Goal: Information Seeking & Learning: Check status

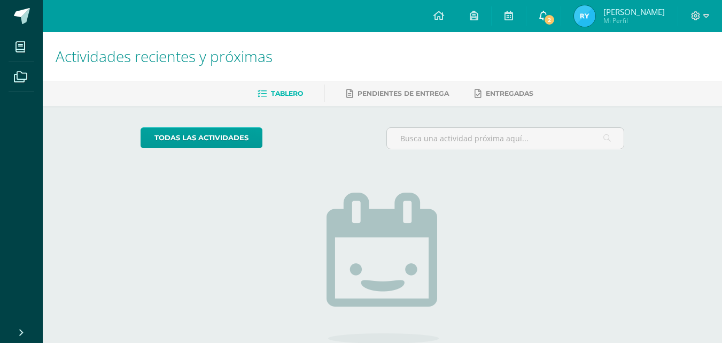
click at [555, 21] on span "2" at bounding box center [550, 20] width 12 height 12
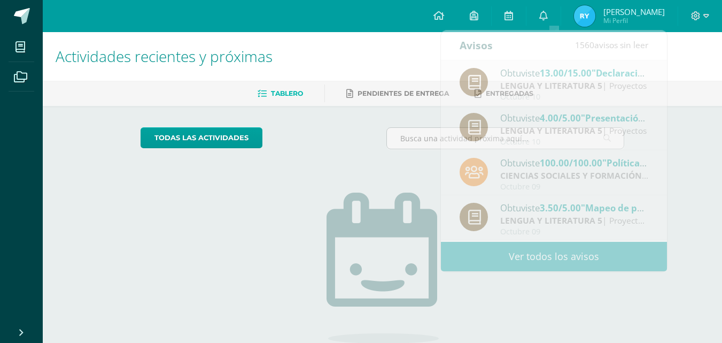
click at [337, 132] on div "todas las Actividades" at bounding box center [238, 142] width 205 height 30
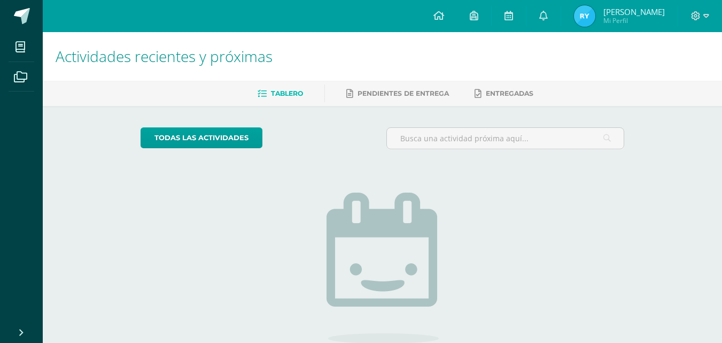
click at [593, 14] on img at bounding box center [584, 15] width 21 height 21
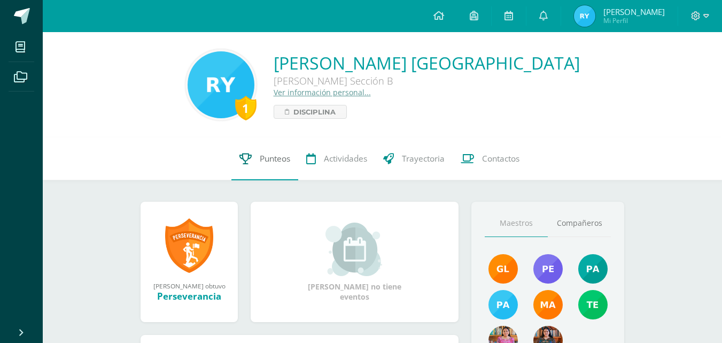
click at [267, 155] on span "Punteos" at bounding box center [275, 158] width 30 height 11
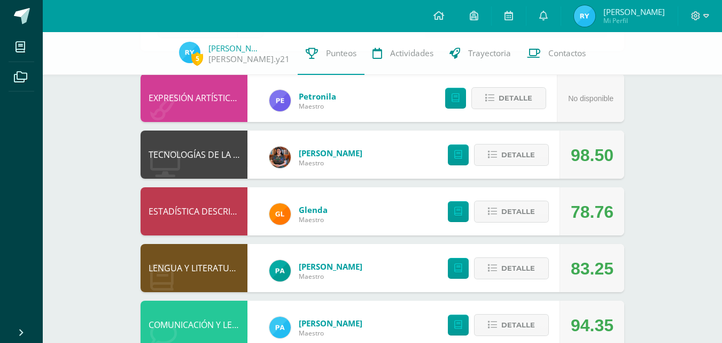
scroll to position [98, 0]
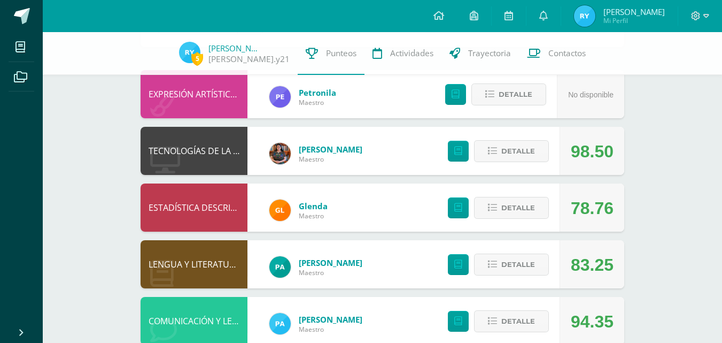
click at [721, 176] on div "5 Ruth Yaxón ruth.y21 Punteos Actividades Trayectoria Contactos Pendiente Unida…" at bounding box center [382, 263] width 679 height 659
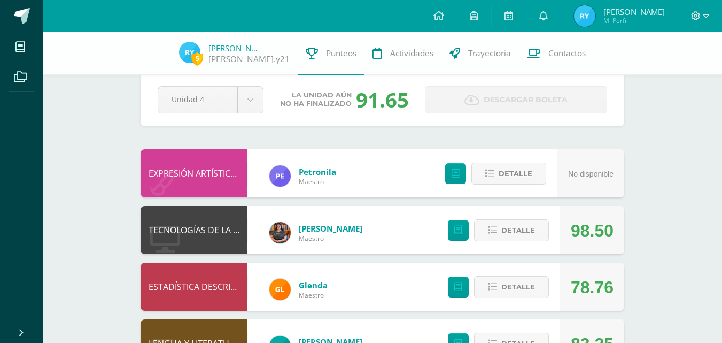
scroll to position [9, 0]
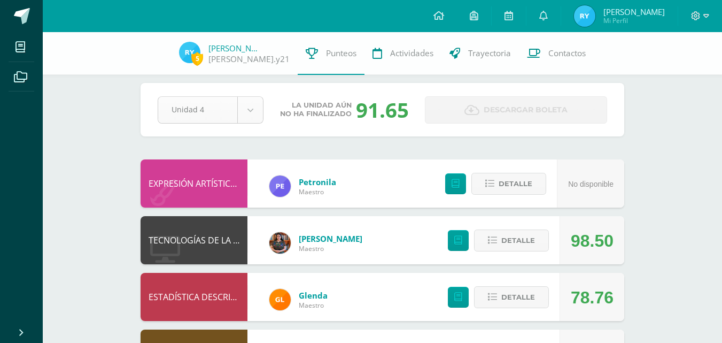
click at [254, 106] on body "Mis cursos Archivos Cerrar panel BIOLOGÍA Quinto Bachillerato "Sección B" CIENC…" at bounding box center [361, 336] width 722 height 691
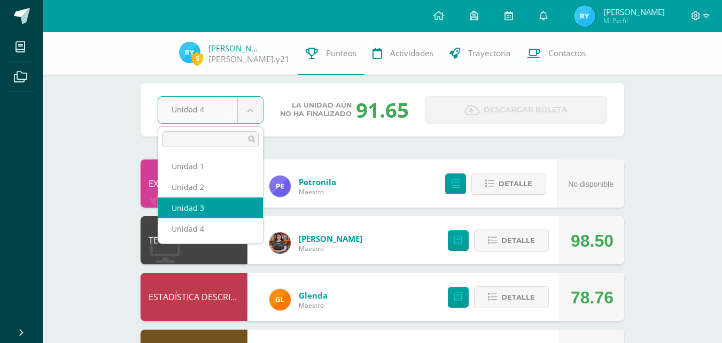
select select "Unidad 3"
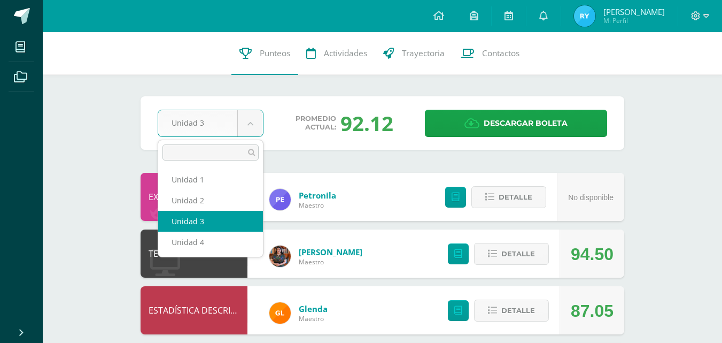
click at [250, 129] on body "Mis cursos Archivos Cerrar panel BIOLOGÍA Quinto Bachillerato "Sección B" CIENC…" at bounding box center [361, 347] width 722 height 695
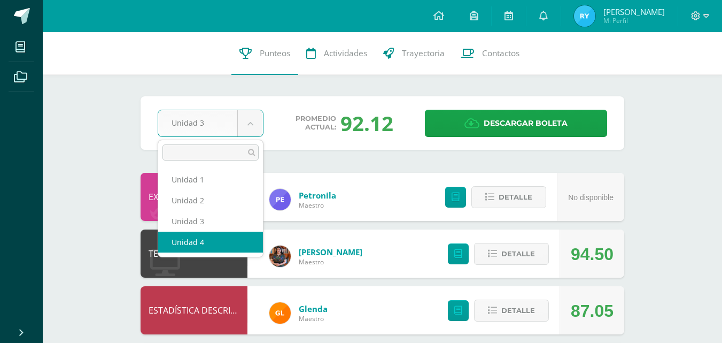
select select "Unidad 4"
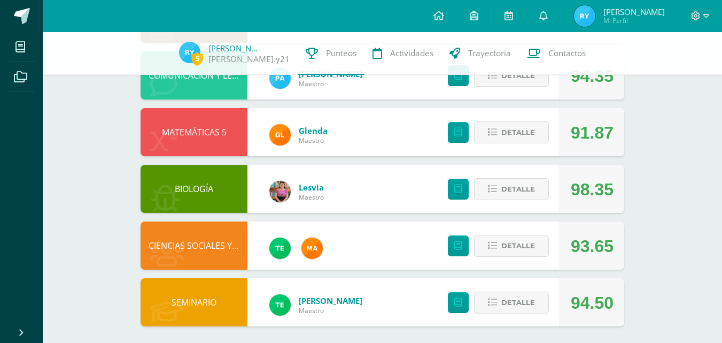
scroll to position [349, 0]
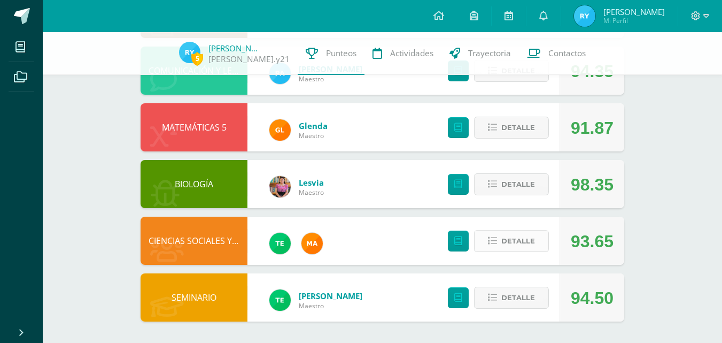
click at [520, 238] on span "Detalle" at bounding box center [518, 241] width 34 height 20
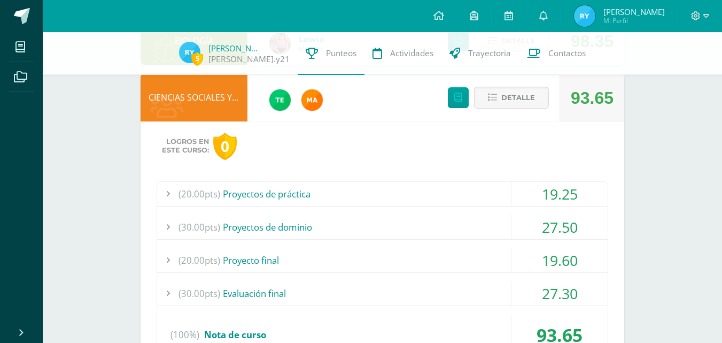
scroll to position [522, 0]
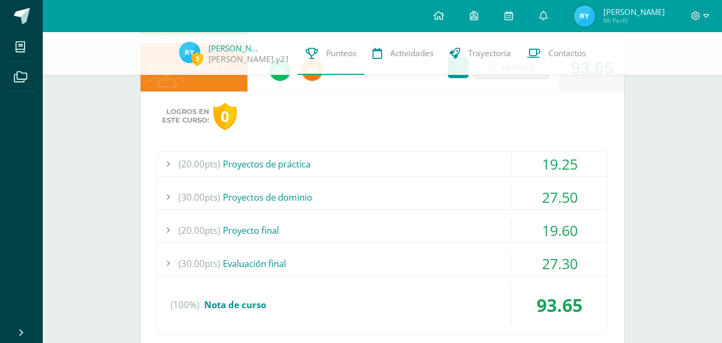
click at [399, 194] on div "(30.00pts) Proyectos de dominio" at bounding box center [382, 197] width 451 height 24
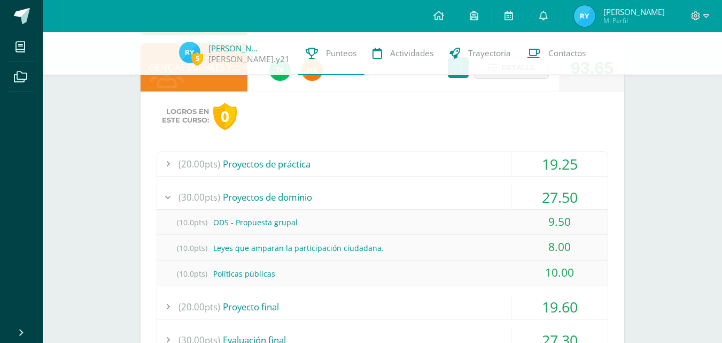
click at [399, 193] on div "(30.00pts) Proyectos de dominio" at bounding box center [382, 197] width 451 height 24
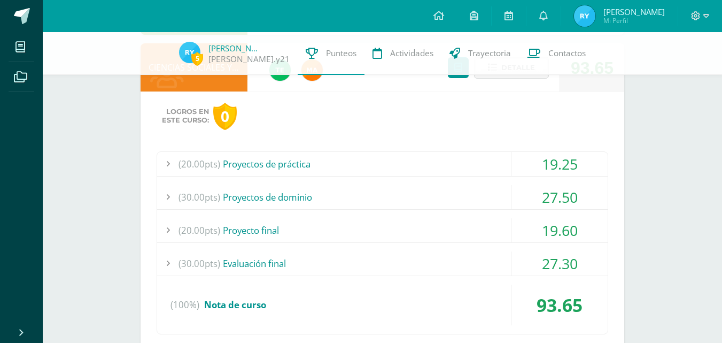
click at [391, 228] on div "(20.00pts) Proyecto final" at bounding box center [382, 230] width 451 height 24
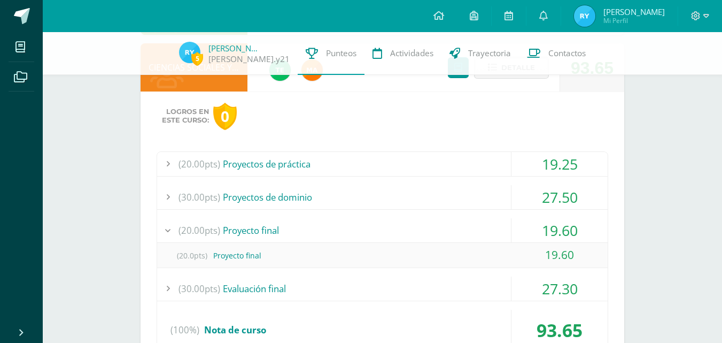
click at [391, 228] on div "(20.00pts) Proyecto final" at bounding box center [382, 230] width 451 height 24
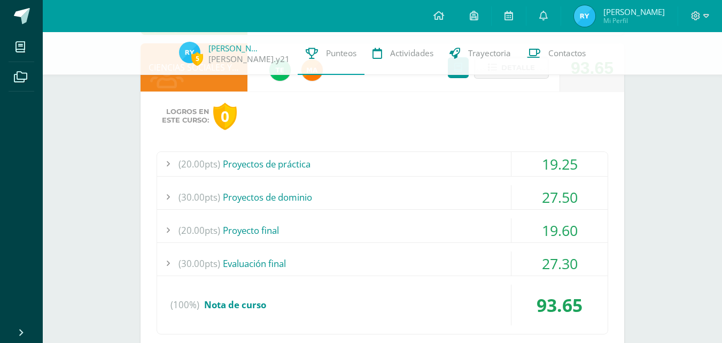
click at [368, 265] on div "(30.00pts) Evaluación final" at bounding box center [382, 263] width 451 height 24
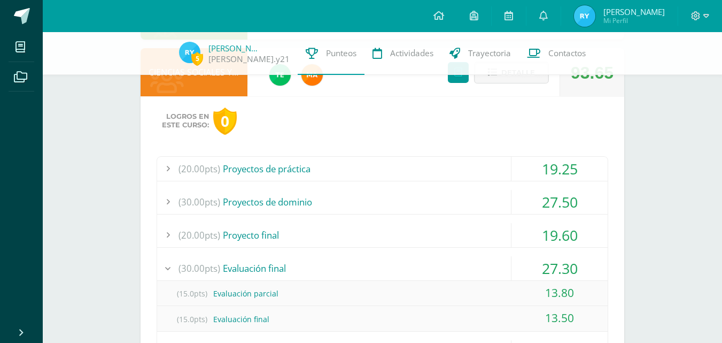
scroll to position [512, 0]
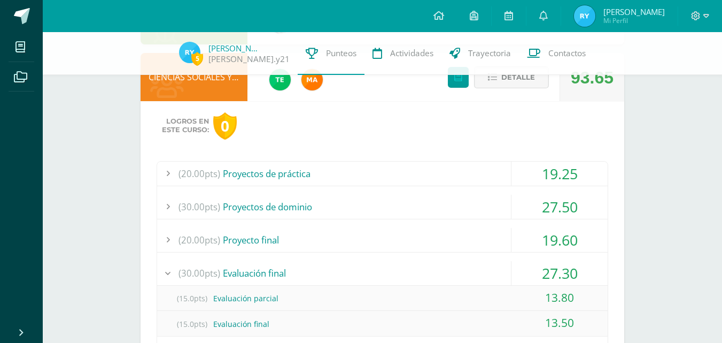
click at [527, 84] on span "Detalle" at bounding box center [518, 77] width 34 height 20
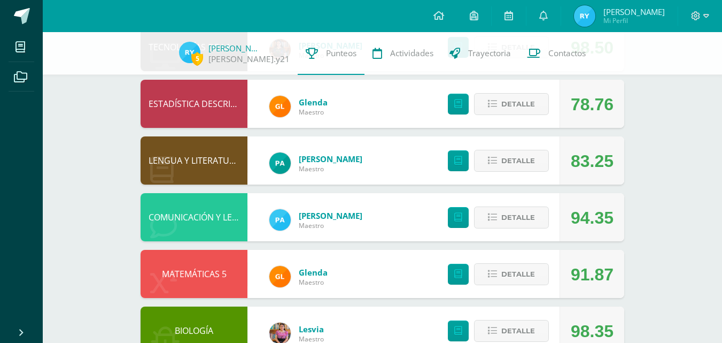
scroll to position [200, 0]
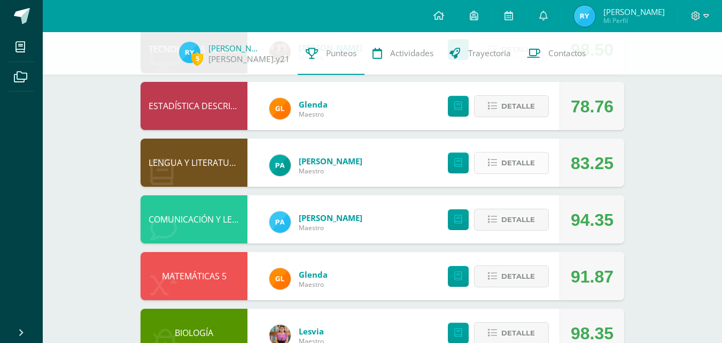
click at [493, 156] on button "Detalle" at bounding box center [511, 163] width 75 height 22
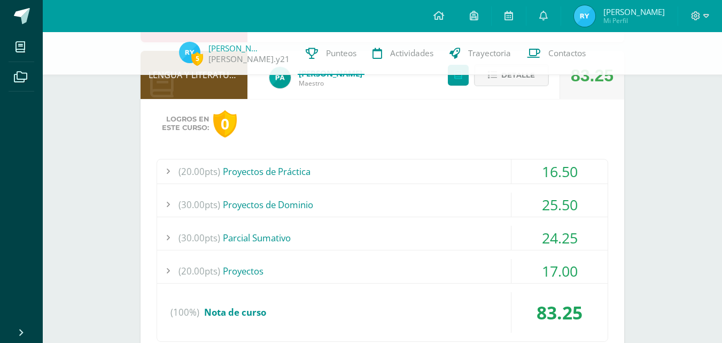
scroll to position [289, 0]
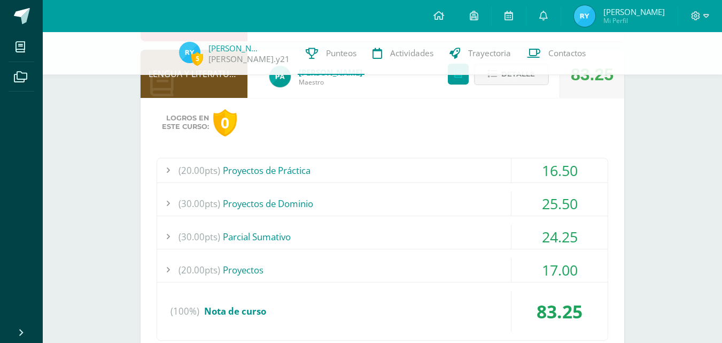
click at [481, 176] on div "(20.00pts) Proyectos de Práctica" at bounding box center [382, 170] width 451 height 24
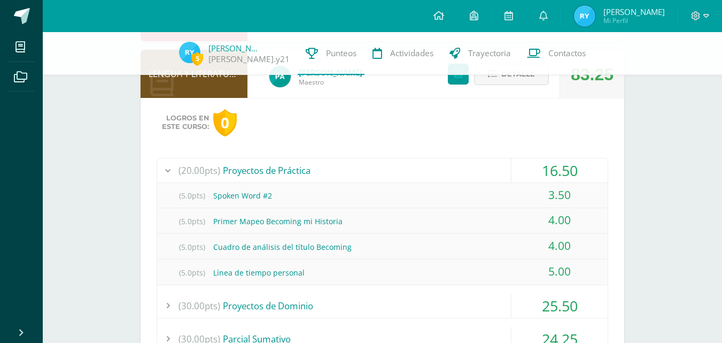
click at [401, 165] on div "(20.00pts) Proyectos de Práctica" at bounding box center [382, 170] width 451 height 24
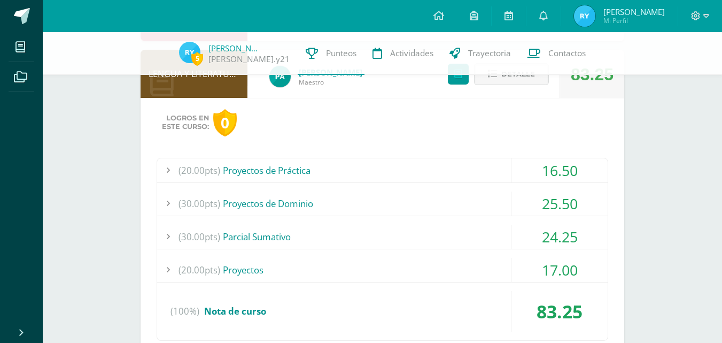
click at [378, 198] on div "(30.00pts) Proyectos de Dominio" at bounding box center [382, 203] width 451 height 24
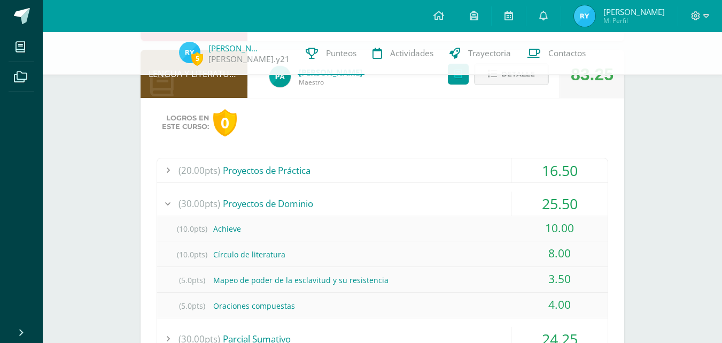
click at [378, 198] on div "(30.00pts) Proyectos de Dominio" at bounding box center [382, 203] width 451 height 24
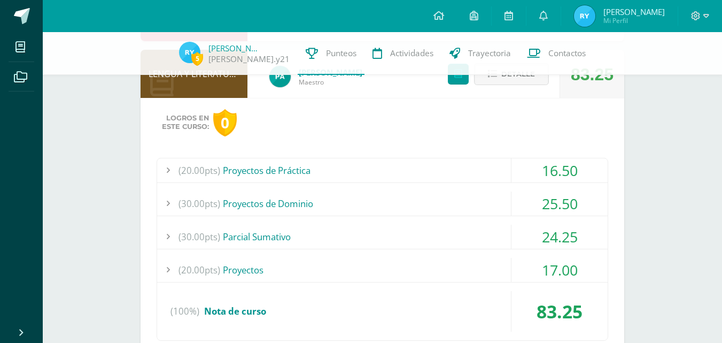
click at [362, 239] on div "(30.00pts) [GEOGRAPHIC_DATA]" at bounding box center [382, 237] width 451 height 24
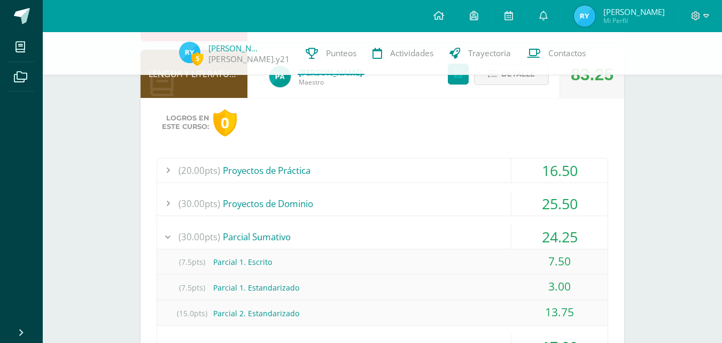
click at [362, 239] on div "(30.00pts) [GEOGRAPHIC_DATA]" at bounding box center [382, 237] width 451 height 24
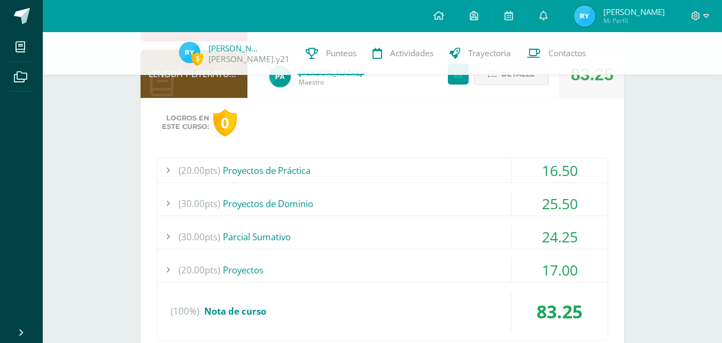
click at [346, 264] on div "(20.00pts) Proyectos" at bounding box center [382, 270] width 451 height 24
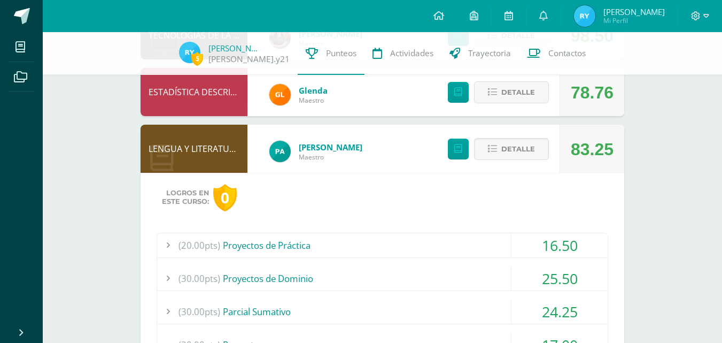
scroll to position [204, 0]
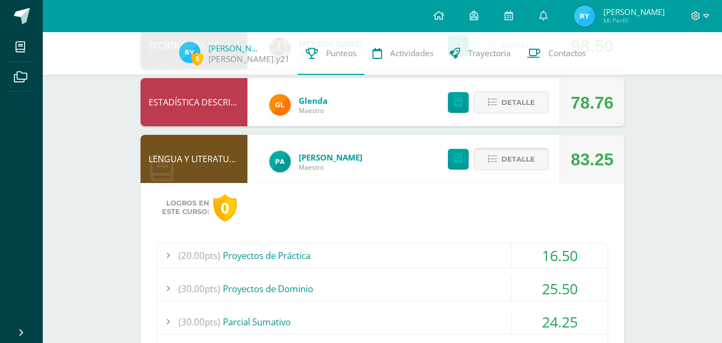
click at [490, 156] on icon at bounding box center [492, 158] width 9 height 9
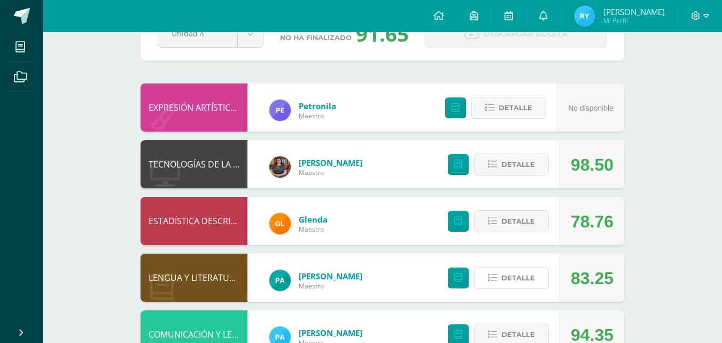
scroll to position [0, 0]
